Goal: Navigation & Orientation: Find specific page/section

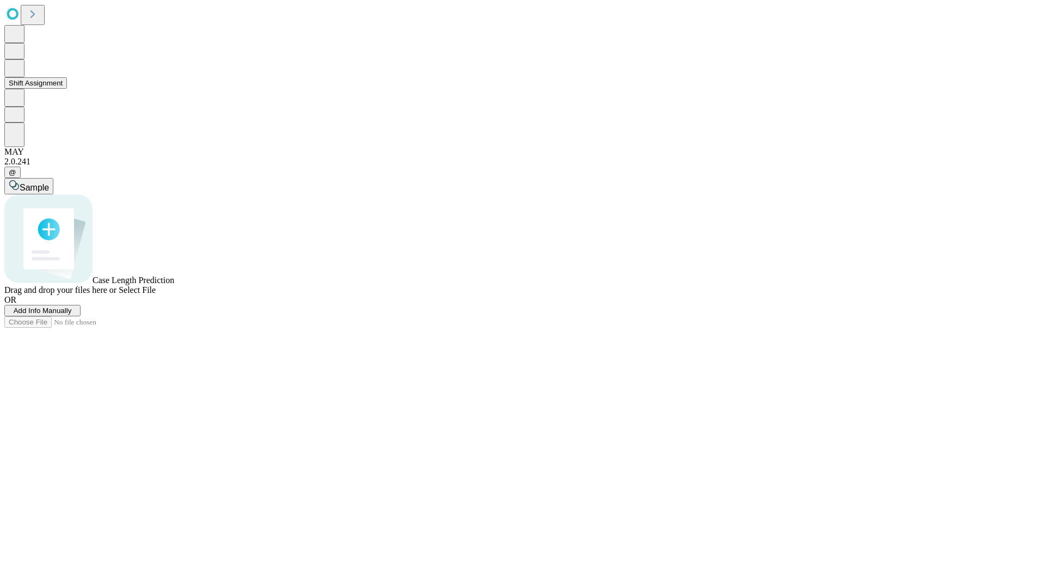
click at [67, 89] on button "Shift Assignment" at bounding box center [35, 82] width 63 height 11
